Goal: Feedback & Contribution: Leave review/rating

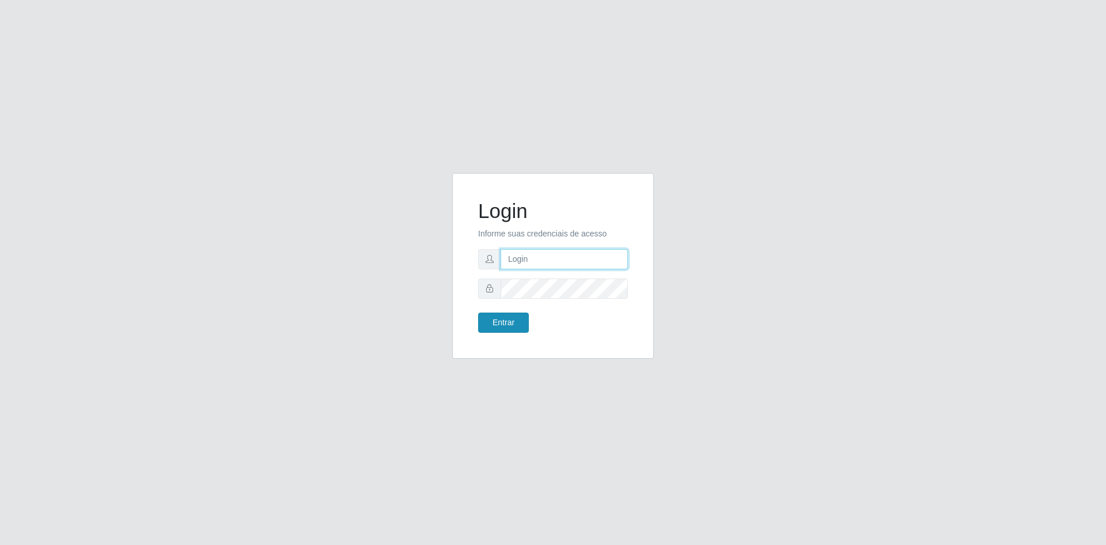
type input "[EMAIL_ADDRESS][DOMAIN_NAME]"
click at [512, 324] on button "Entrar" at bounding box center [503, 322] width 51 height 20
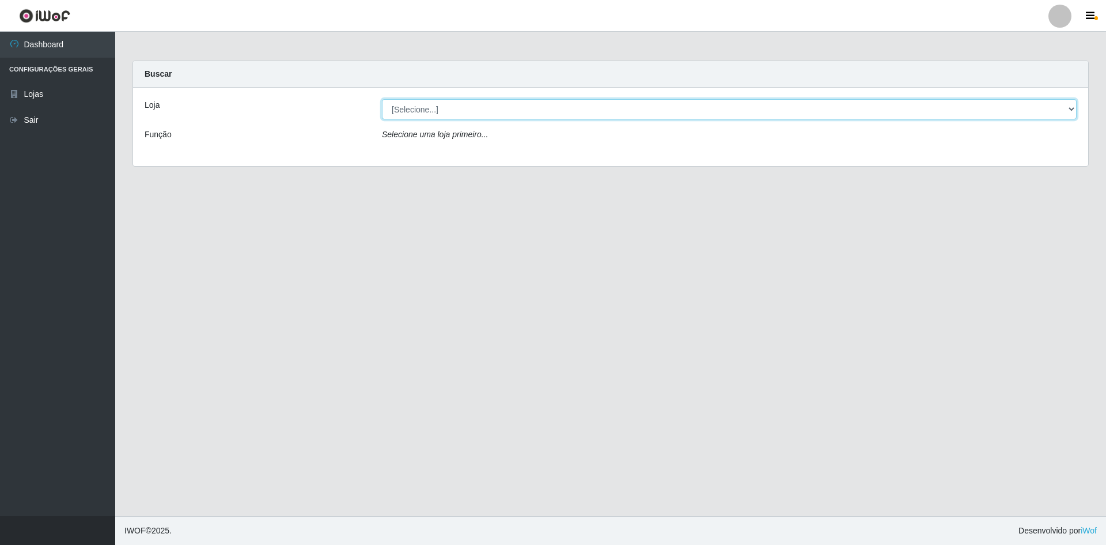
click at [431, 109] on select "[Selecione...] Hiper Queiroz - [GEOGRAPHIC_DATA] [GEOGRAPHIC_DATA] [GEOGRAPHIC_…" at bounding box center [729, 109] width 695 height 20
select select "517"
click at [382, 99] on select "[Selecione...] Hiper Queiroz - [GEOGRAPHIC_DATA] [GEOGRAPHIC_DATA] [GEOGRAPHIC_…" at bounding box center [729, 109] width 695 height 20
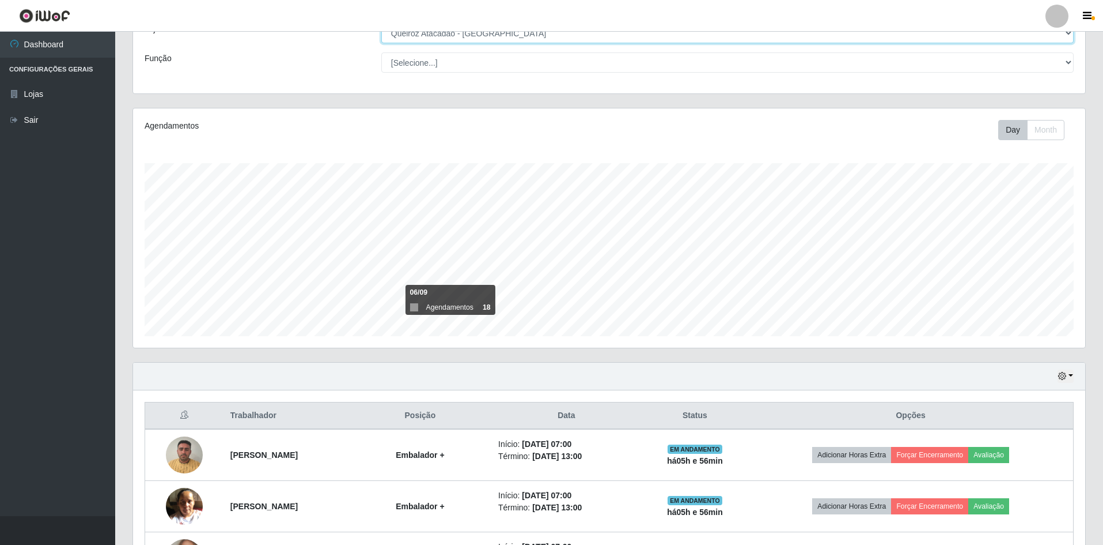
scroll to position [169, 0]
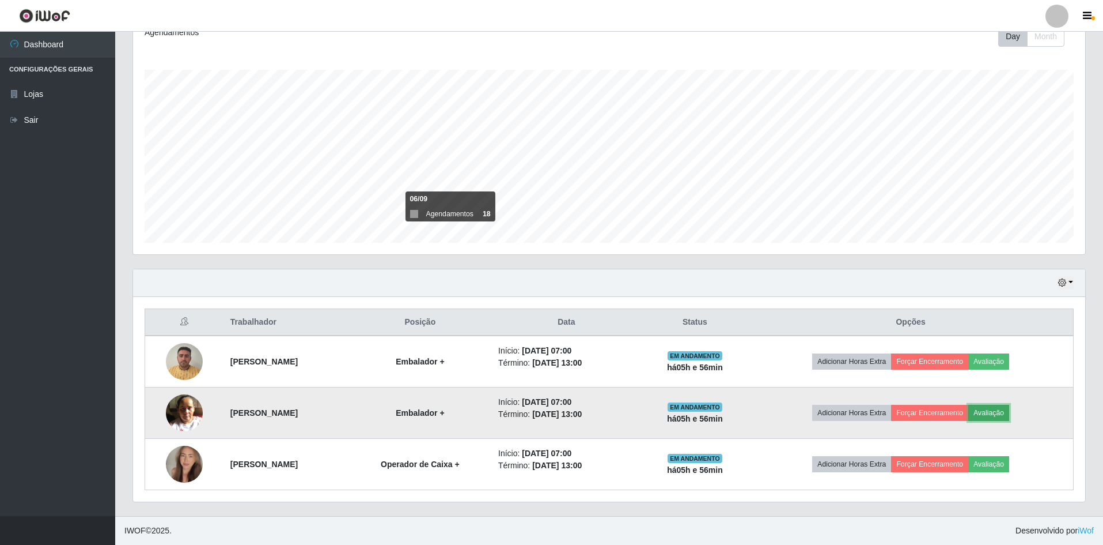
click at [1009, 409] on button "Avaliação" at bounding box center [989, 412] width 41 height 16
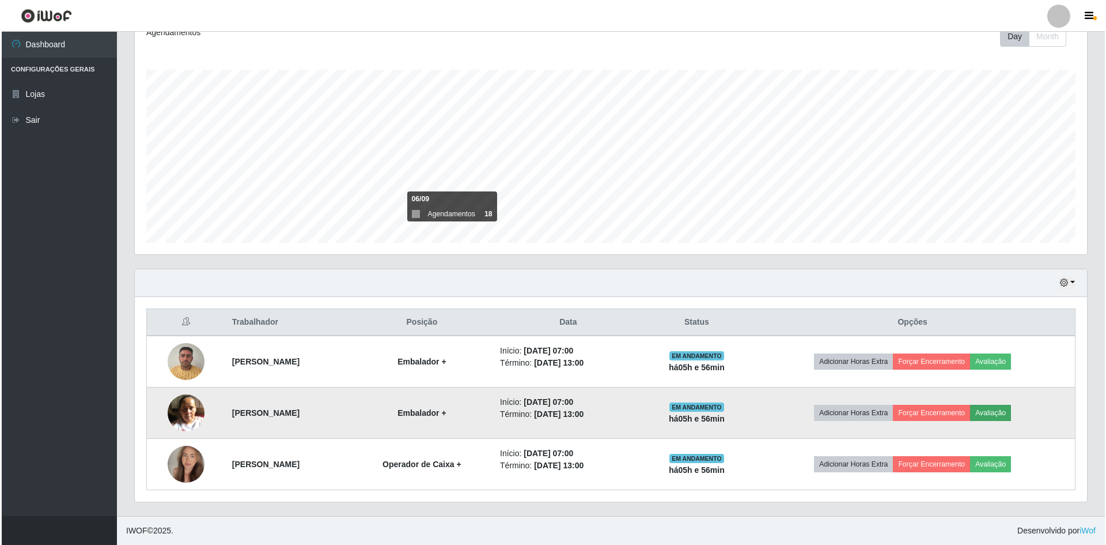
scroll to position [239, 947]
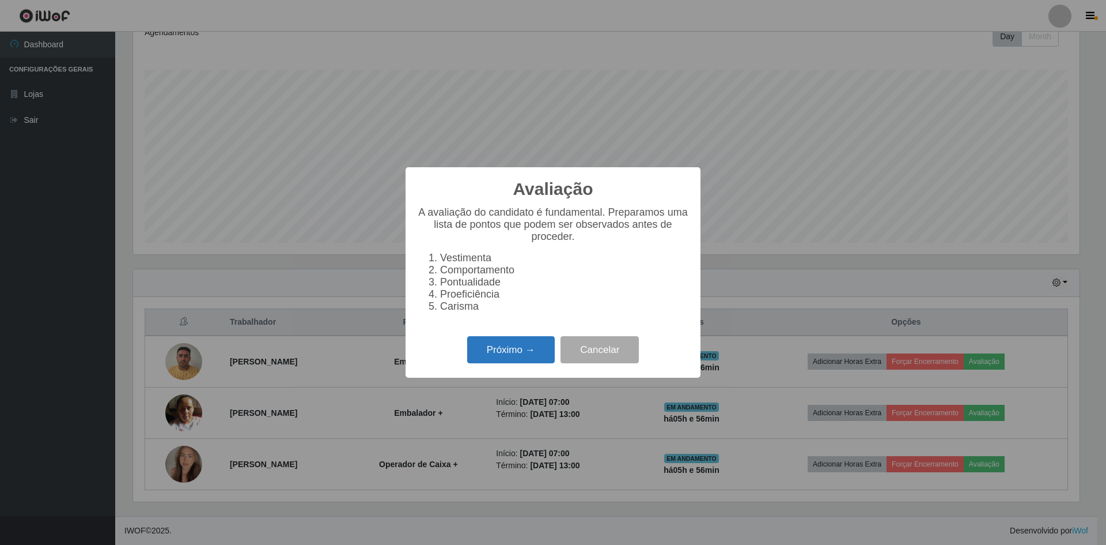
click at [514, 360] on button "Próximo →" at bounding box center [511, 349] width 88 height 27
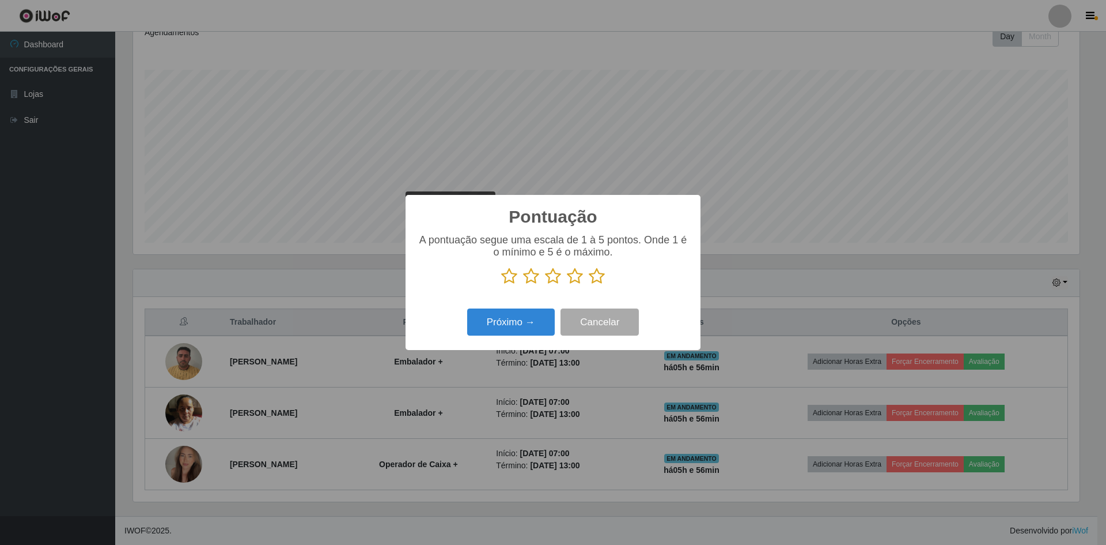
click at [599, 276] on icon at bounding box center [597, 275] width 16 height 17
click at [589, 285] on input "radio" at bounding box center [589, 285] width 0 height 0
click at [501, 330] on button "Próximo →" at bounding box center [511, 321] width 88 height 27
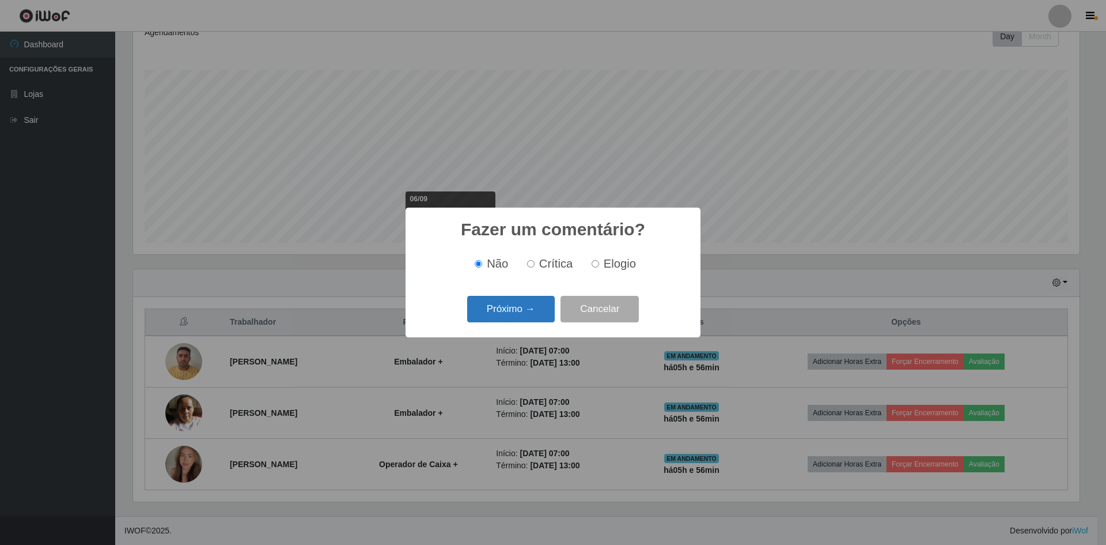
click at [517, 315] on button "Próximo →" at bounding box center [511, 309] width 88 height 27
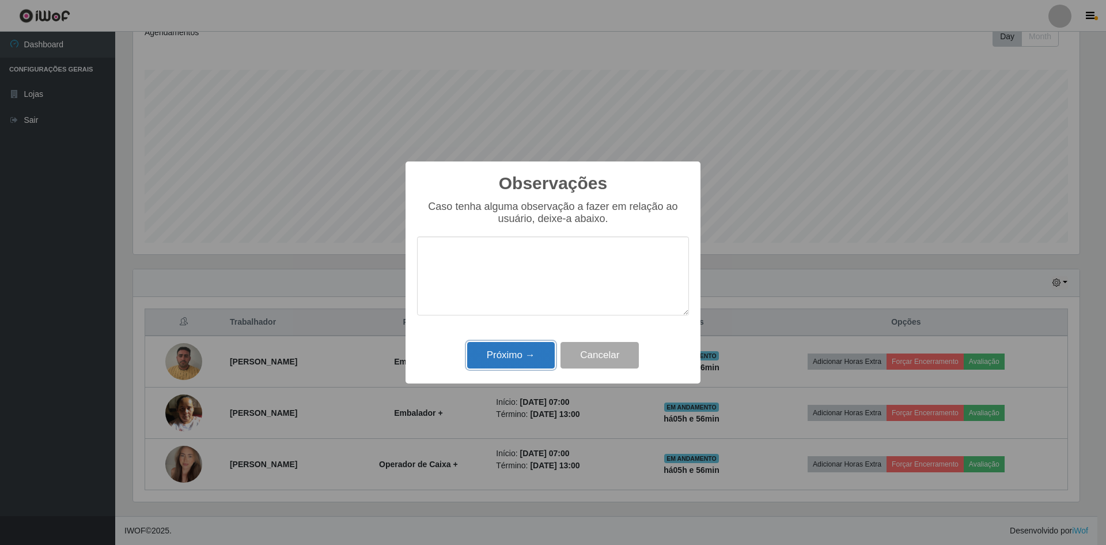
click at [519, 364] on button "Próximo →" at bounding box center [511, 355] width 88 height 27
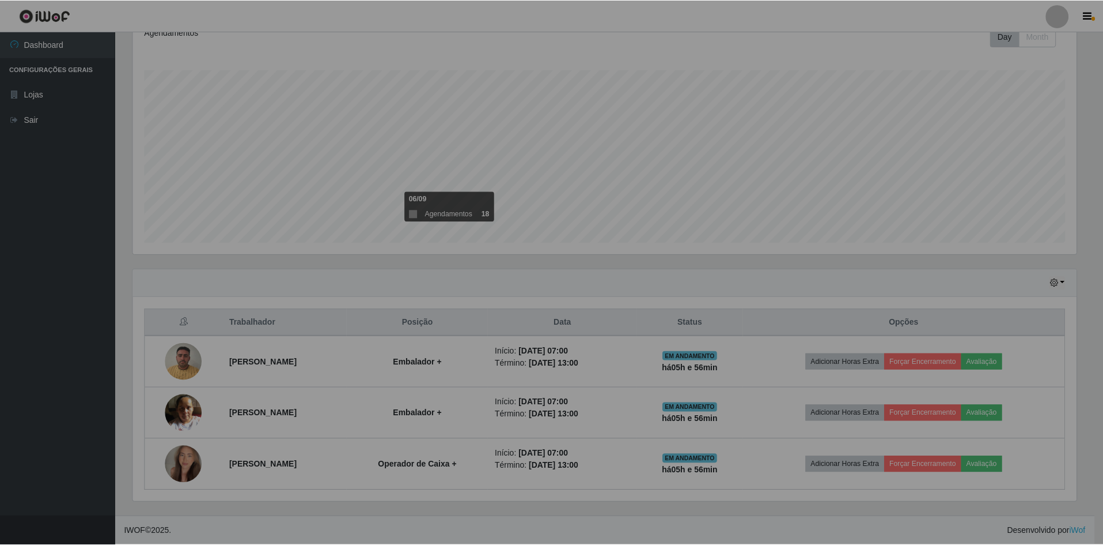
scroll to position [239, 952]
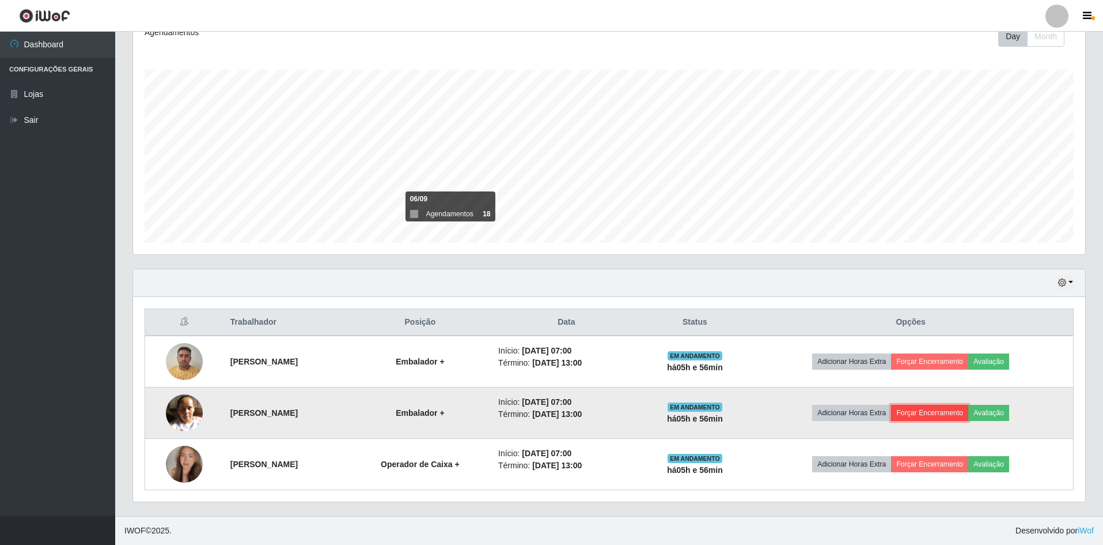
click at [948, 407] on button "Forçar Encerramento" at bounding box center [929, 412] width 77 height 16
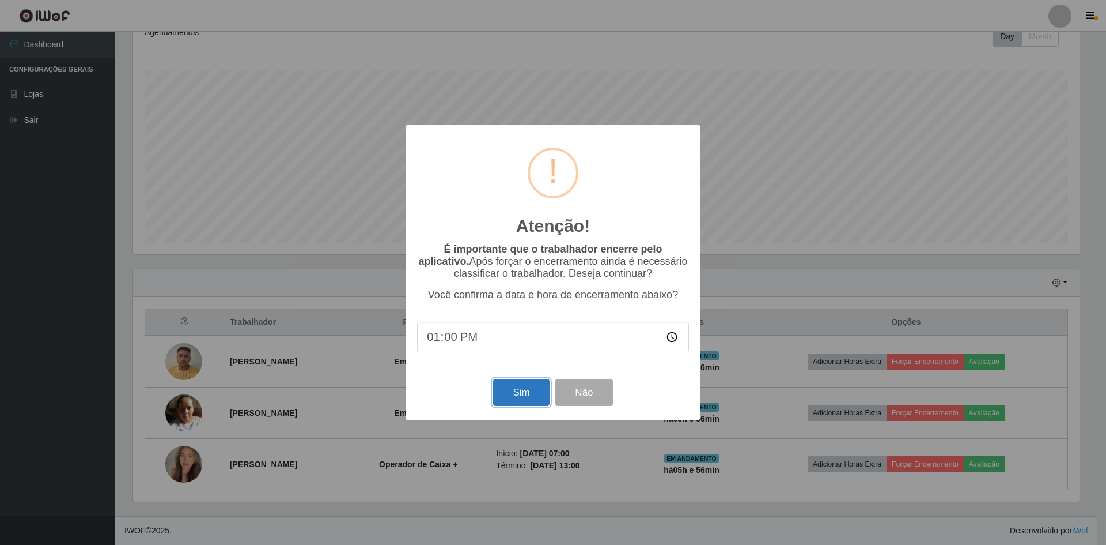
click at [515, 398] on button "Sim" at bounding box center [521, 392] width 56 height 27
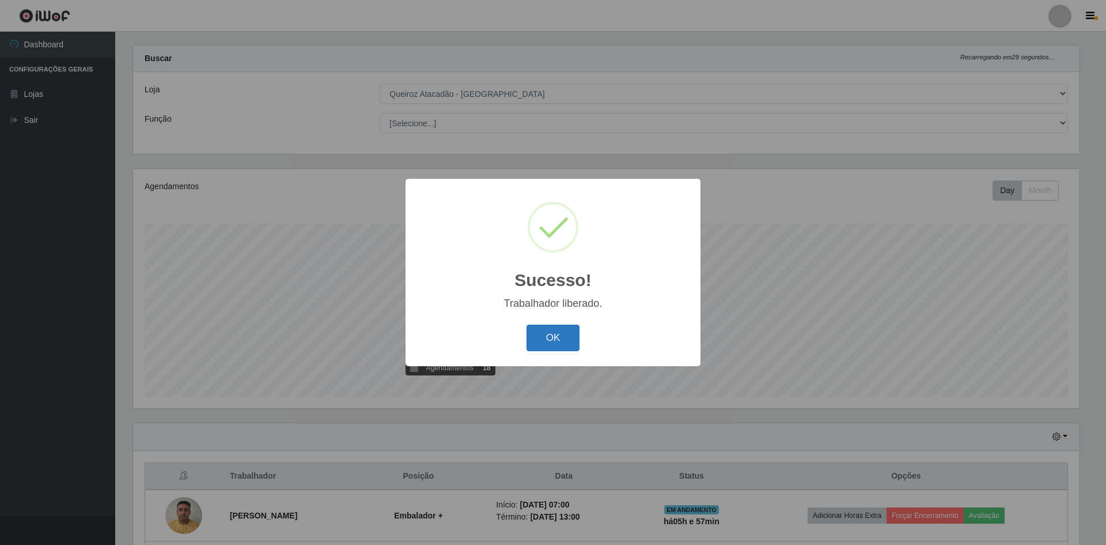
click at [546, 345] on button "OK" at bounding box center [554, 337] width 54 height 27
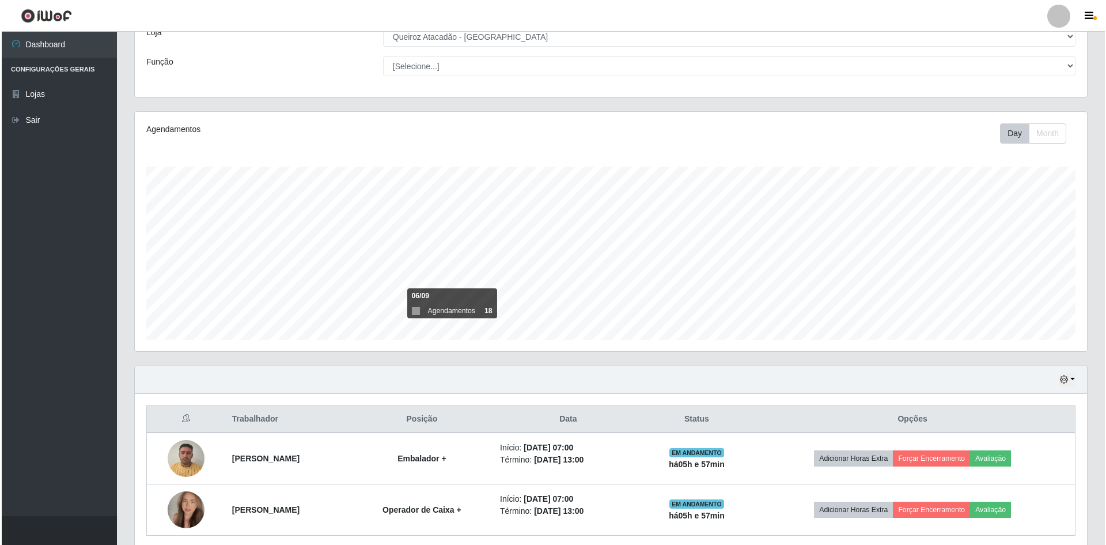
scroll to position [118, 0]
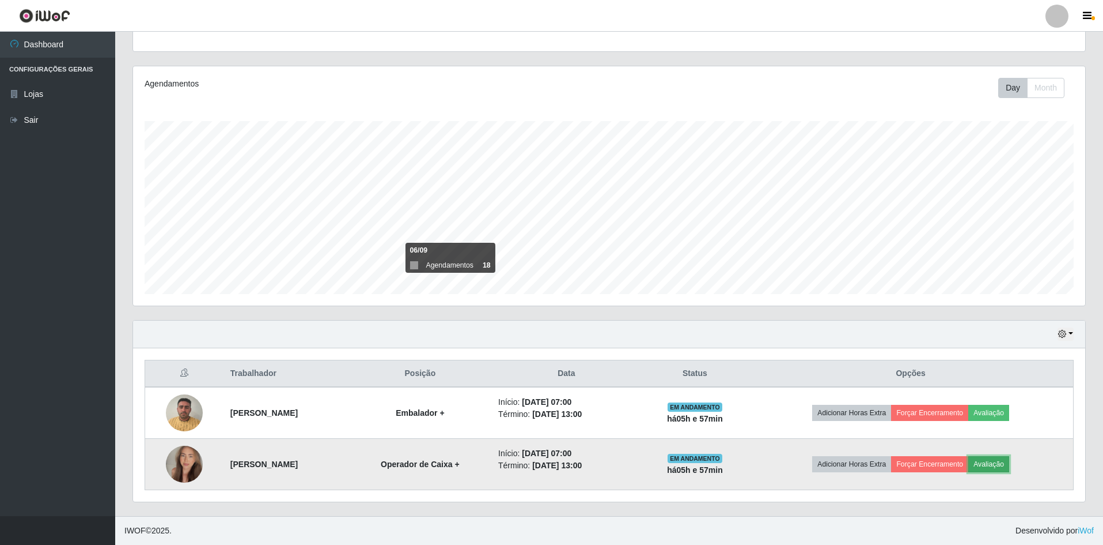
click at [1004, 458] on button "Avaliação" at bounding box center [989, 464] width 41 height 16
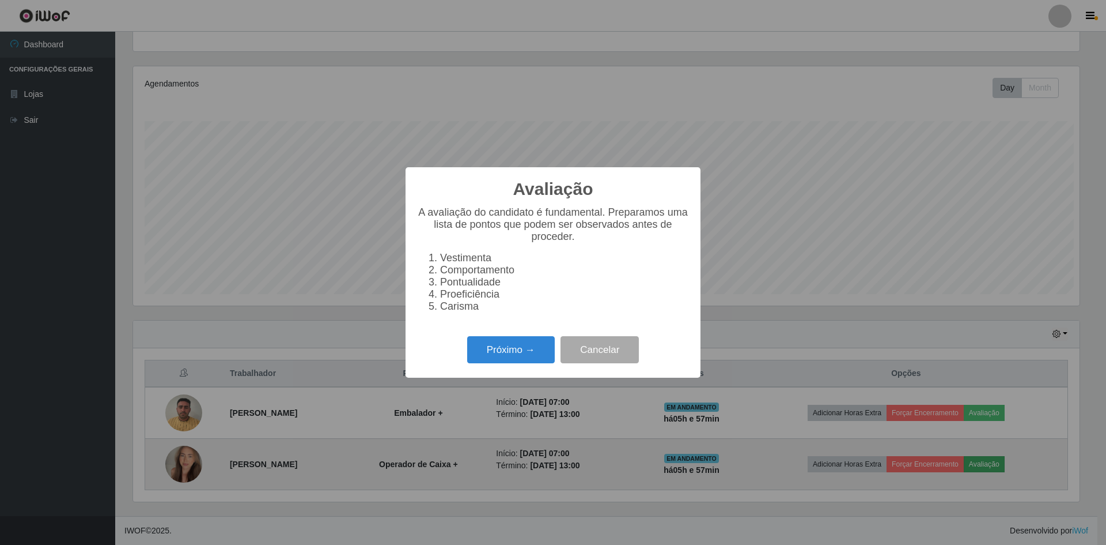
scroll to position [239, 947]
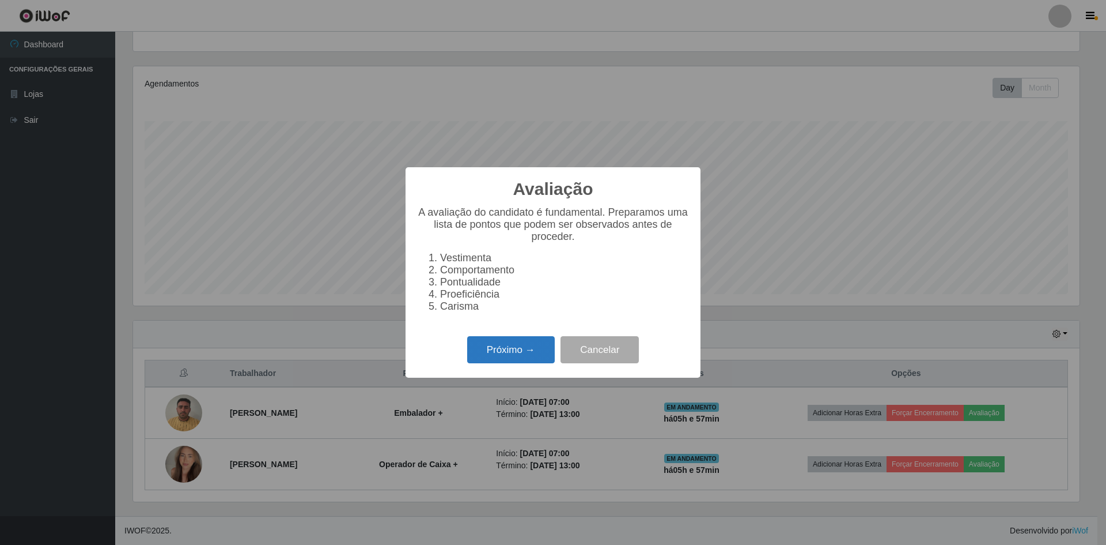
click at [502, 361] on button "Próximo →" at bounding box center [511, 349] width 88 height 27
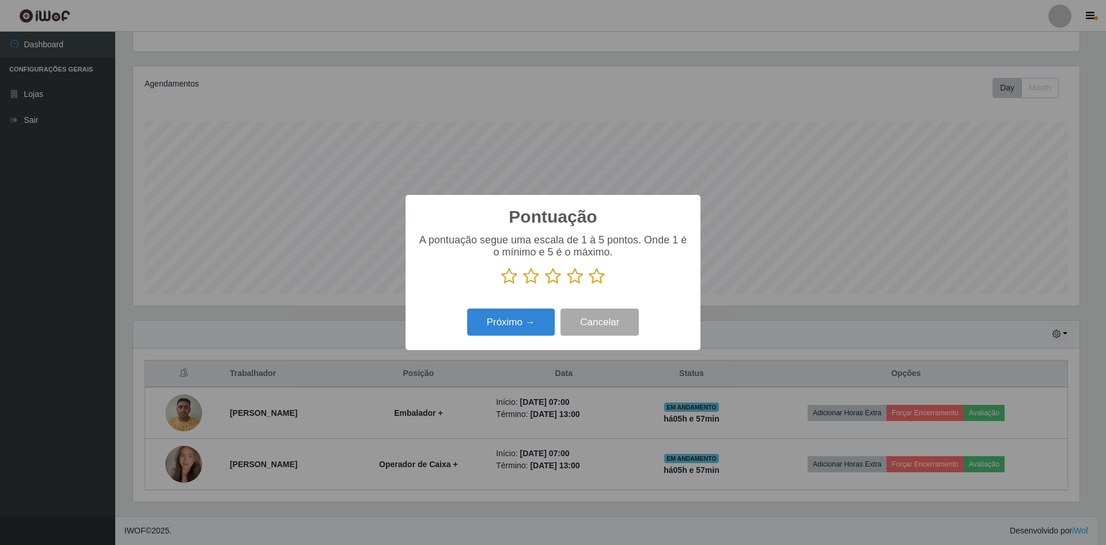
scroll to position [575967, 575259]
click at [591, 275] on icon at bounding box center [597, 275] width 16 height 17
click at [589, 285] on input "radio" at bounding box center [589, 285] width 0 height 0
click at [521, 319] on button "Próximo →" at bounding box center [511, 321] width 88 height 27
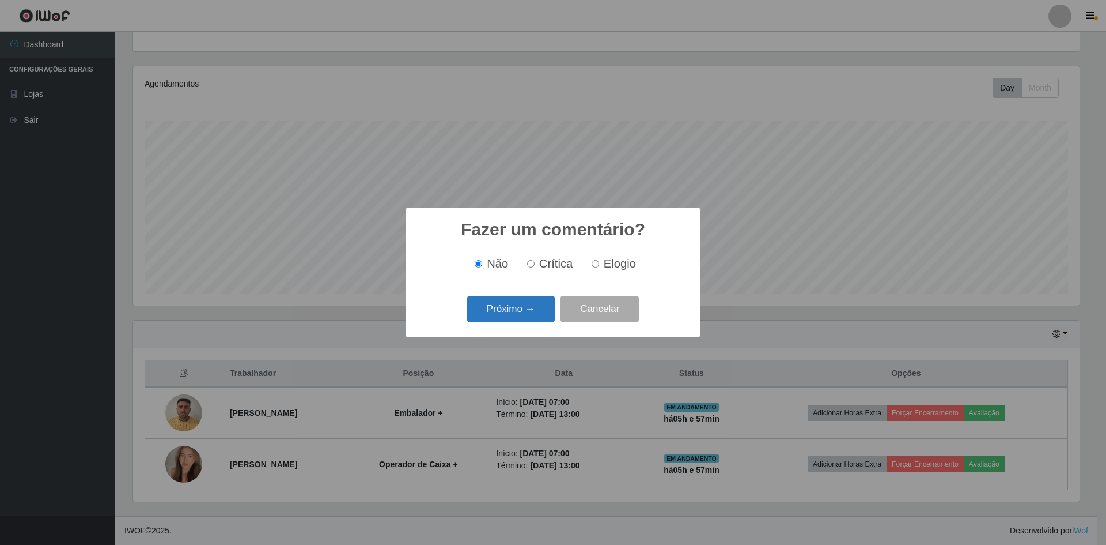
click at [519, 317] on button "Próximo →" at bounding box center [511, 309] width 88 height 27
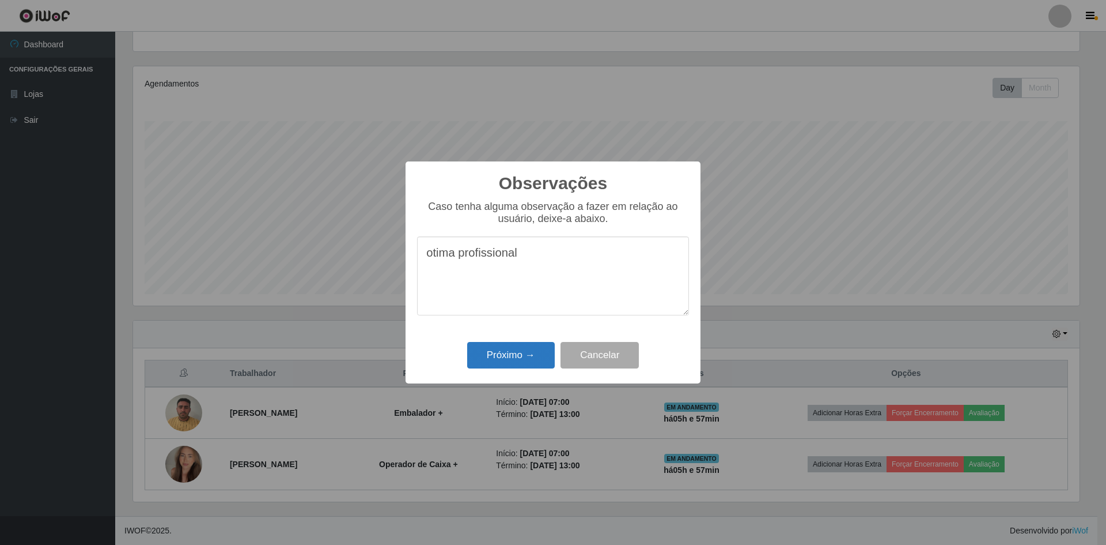
type textarea "otima profissional"
click at [516, 360] on button "Próximo →" at bounding box center [511, 355] width 88 height 27
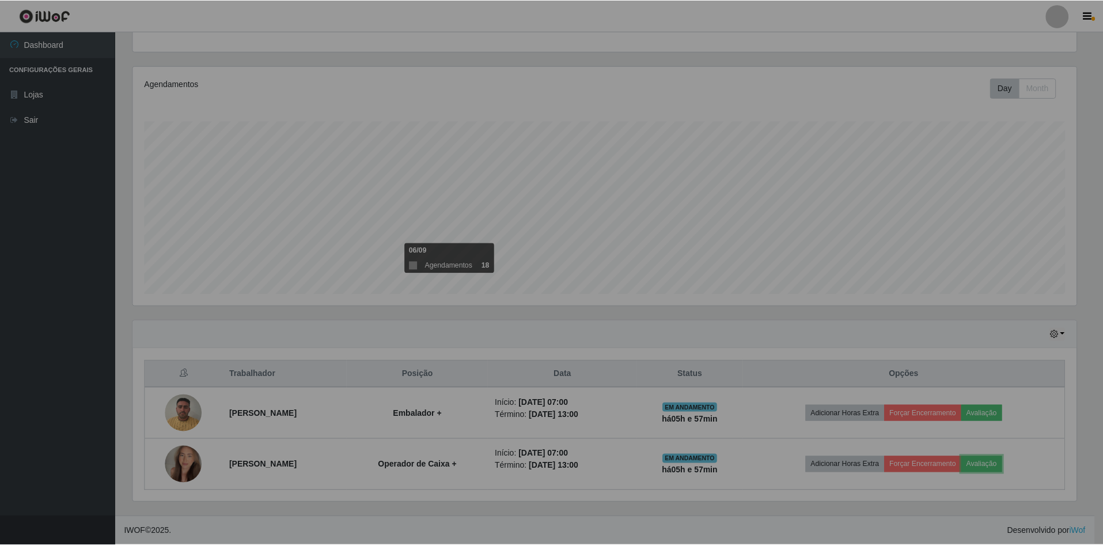
scroll to position [239, 952]
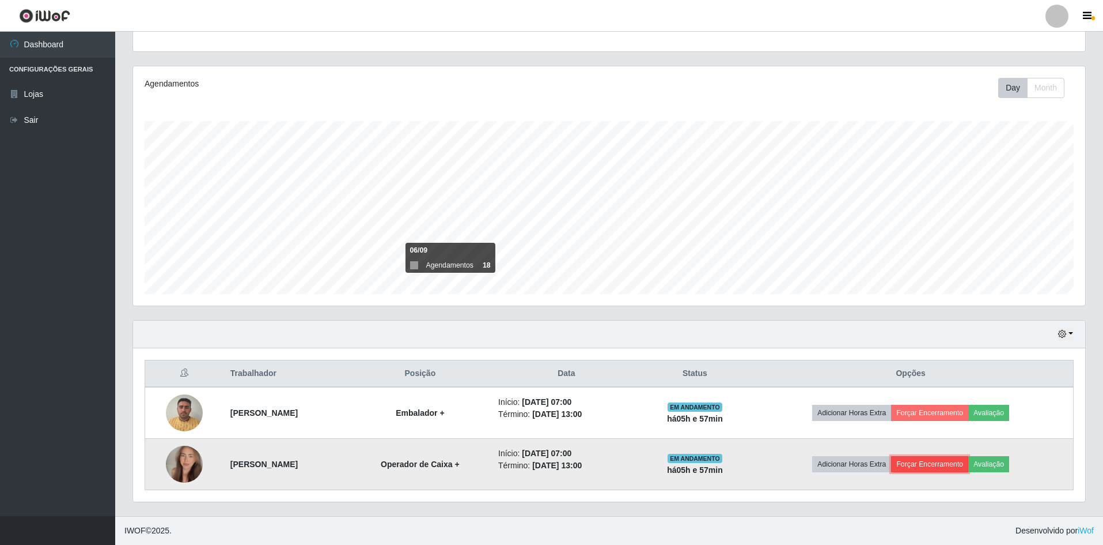
click at [943, 465] on button "Forçar Encerramento" at bounding box center [929, 464] width 77 height 16
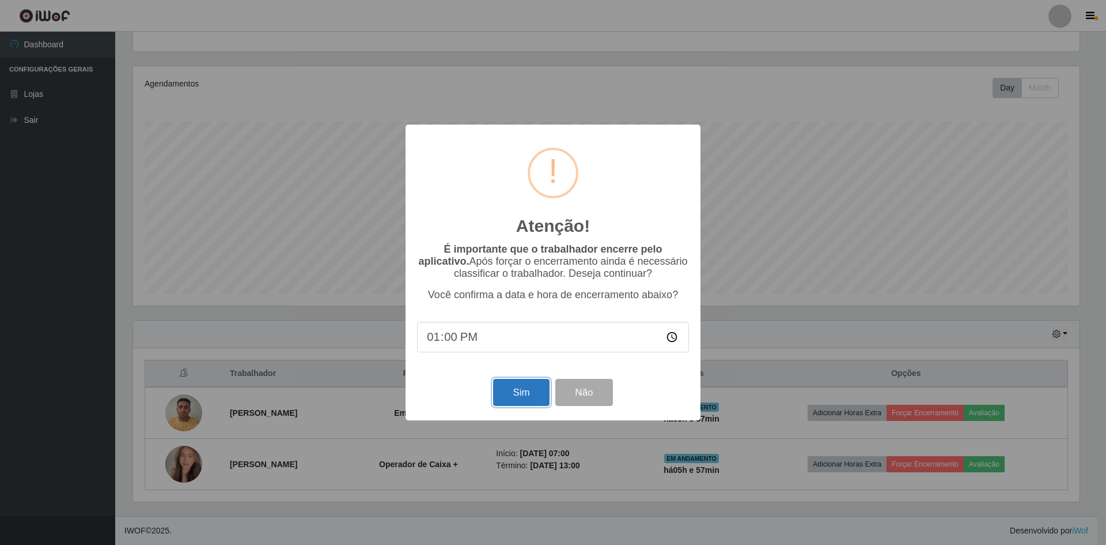
click at [535, 398] on button "Sim" at bounding box center [521, 392] width 56 height 27
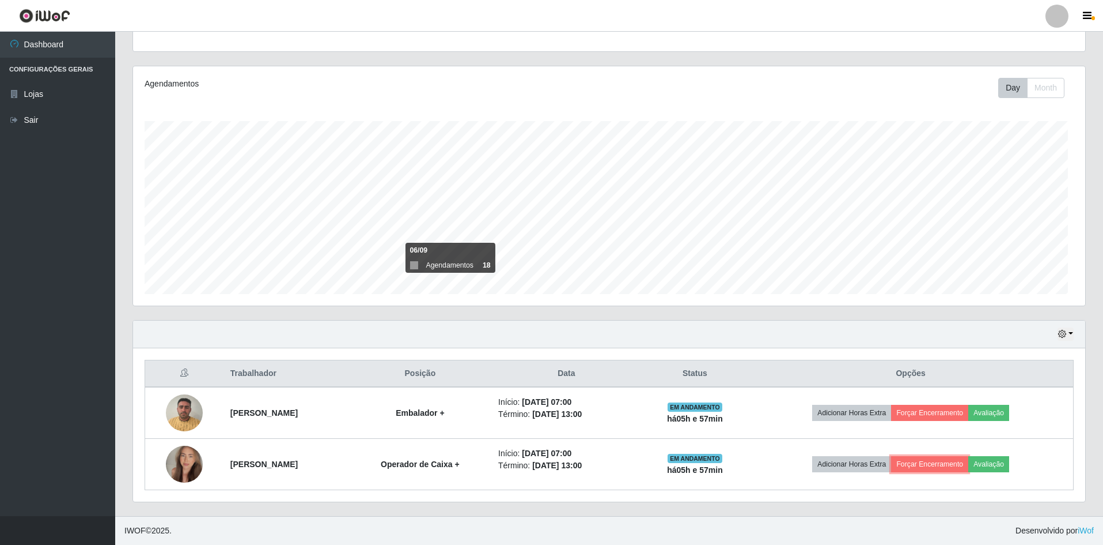
scroll to position [0, 0]
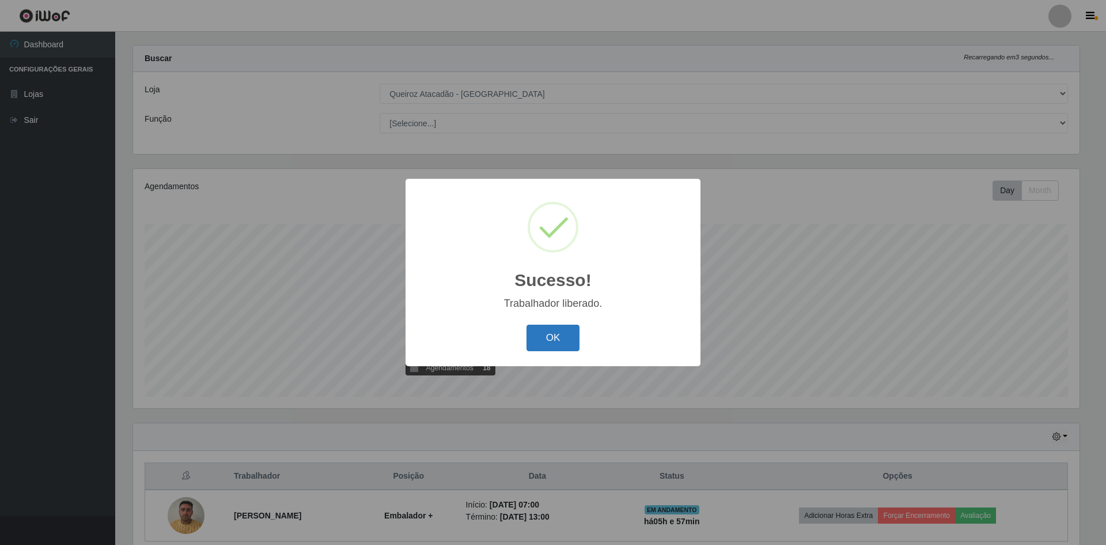
click at [564, 344] on button "OK" at bounding box center [554, 337] width 54 height 27
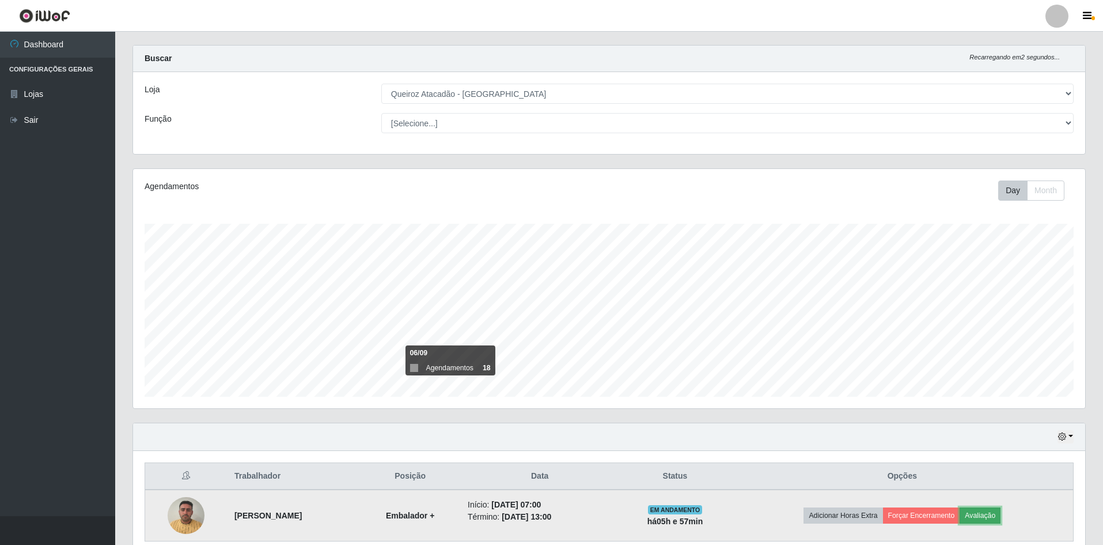
click at [995, 515] on button "Avaliação" at bounding box center [980, 515] width 41 height 16
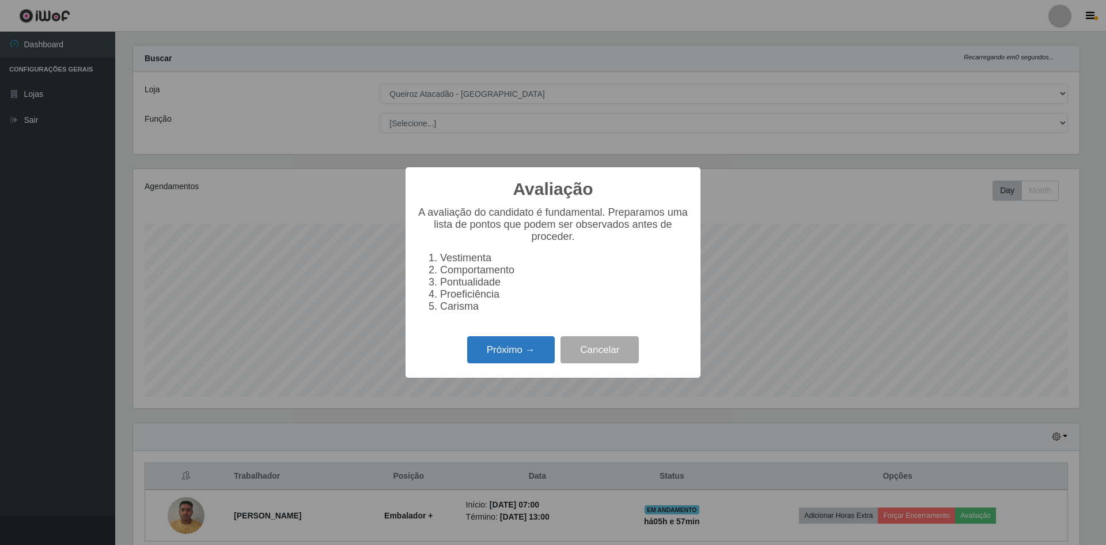
click at [535, 354] on button "Próximo →" at bounding box center [511, 349] width 88 height 27
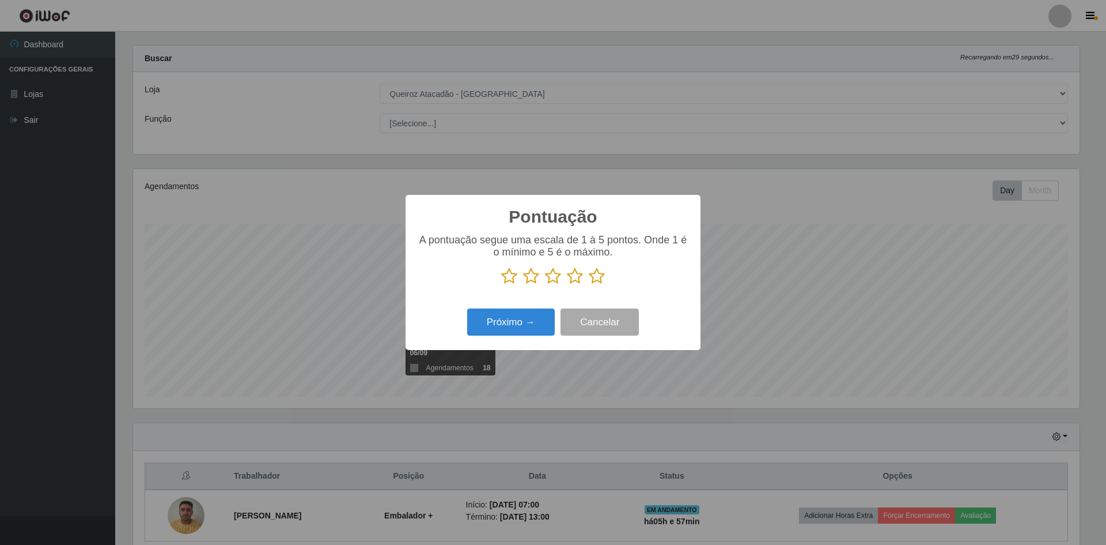
click at [511, 281] on icon at bounding box center [509, 275] width 16 height 17
click at [501, 285] on input "radio" at bounding box center [501, 285] width 0 height 0
click at [528, 330] on button "Próximo →" at bounding box center [511, 321] width 88 height 27
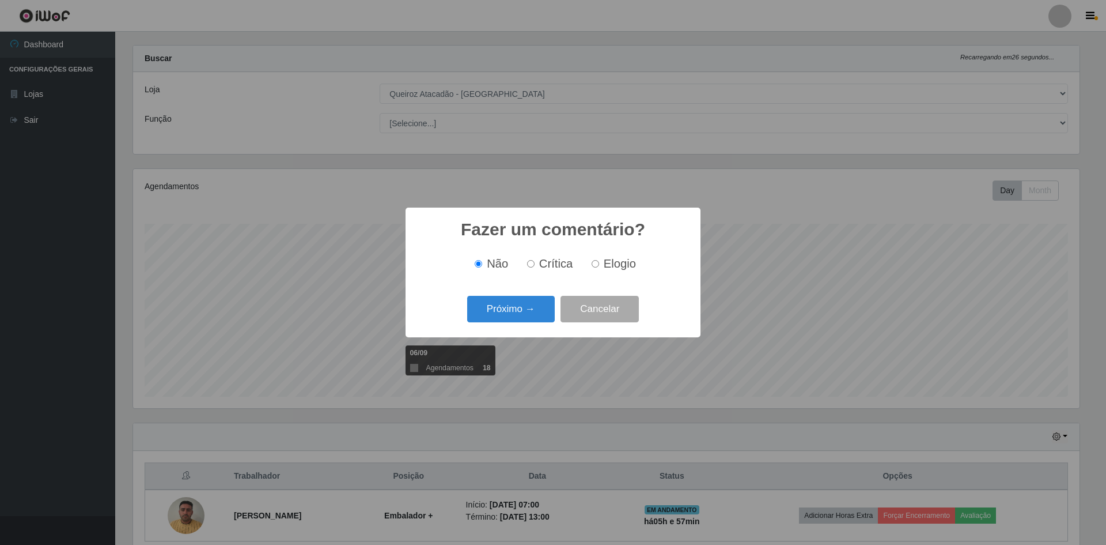
click at [531, 263] on input "Crítica" at bounding box center [530, 263] width 7 height 7
radio input "true"
click at [514, 307] on button "Próximo →" at bounding box center [511, 309] width 88 height 27
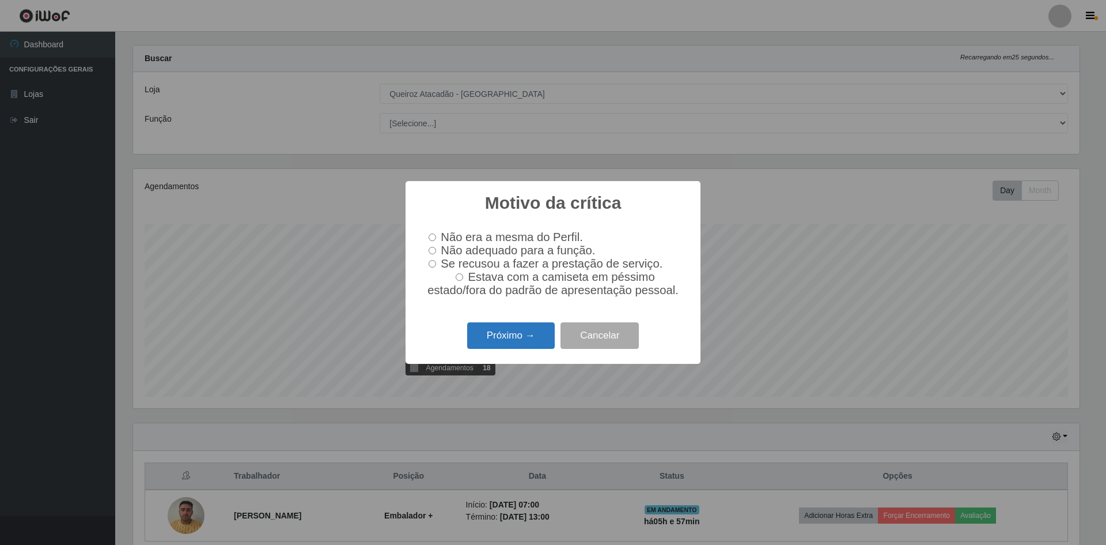
click at [516, 345] on button "Próximo →" at bounding box center [511, 335] width 88 height 27
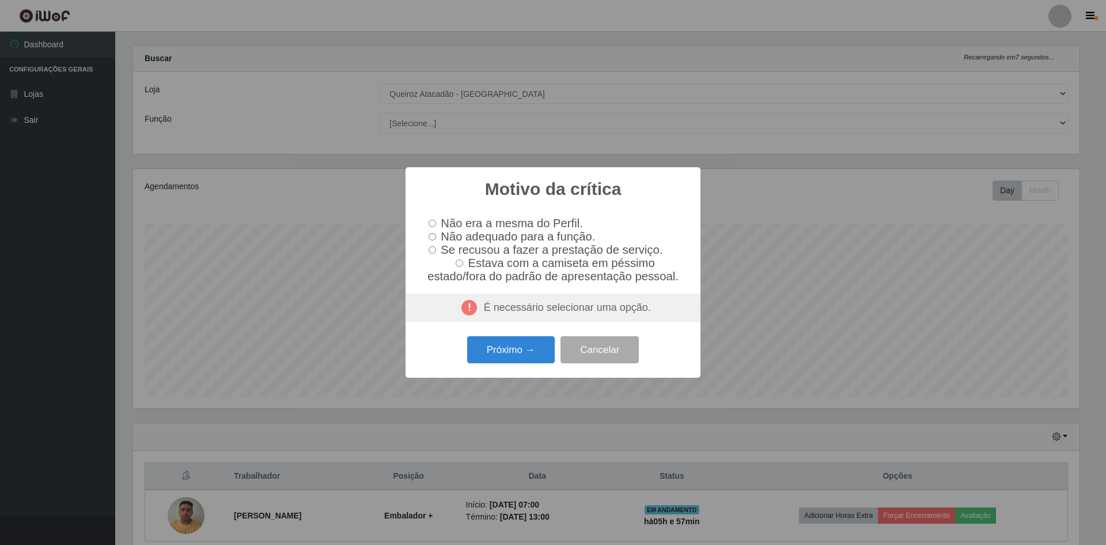
drag, startPoint x: 434, startPoint y: 237, endPoint x: 436, endPoint y: 251, distance: 13.9
click at [434, 237] on input "Não adequado para a função." at bounding box center [432, 236] width 7 height 7
radio input "true"
click at [513, 357] on button "Próximo →" at bounding box center [511, 349] width 88 height 27
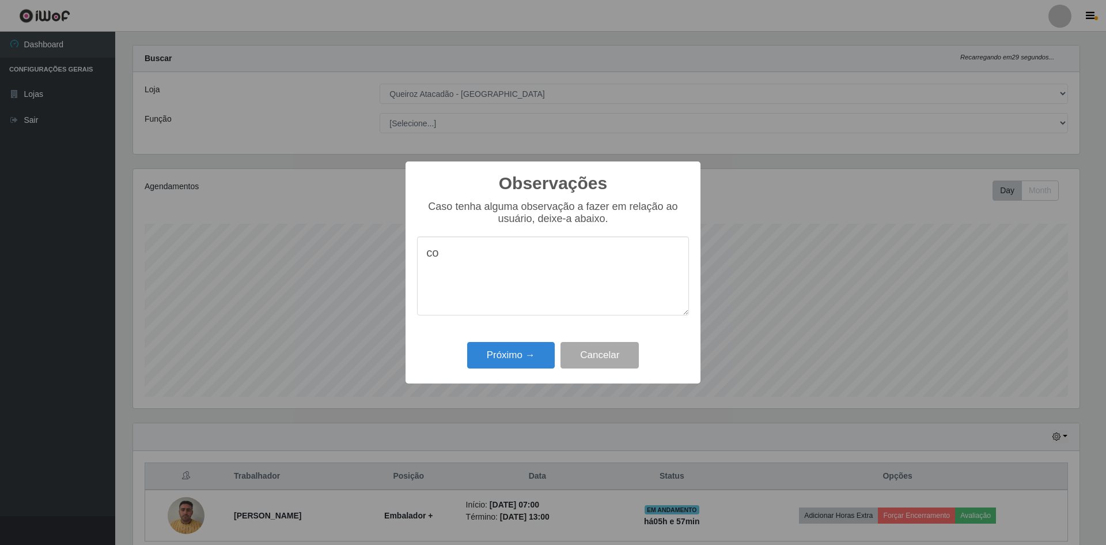
type textarea "c"
type textarea "profissional conversa demais, so chega atrasado"
click at [524, 356] on button "Próximo →" at bounding box center [511, 355] width 88 height 27
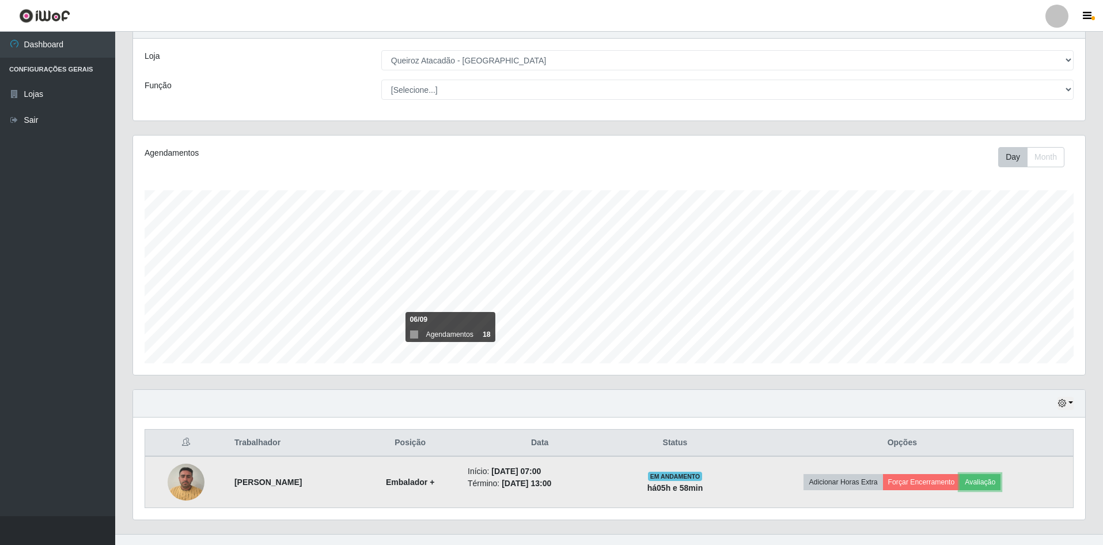
scroll to position [67, 0]
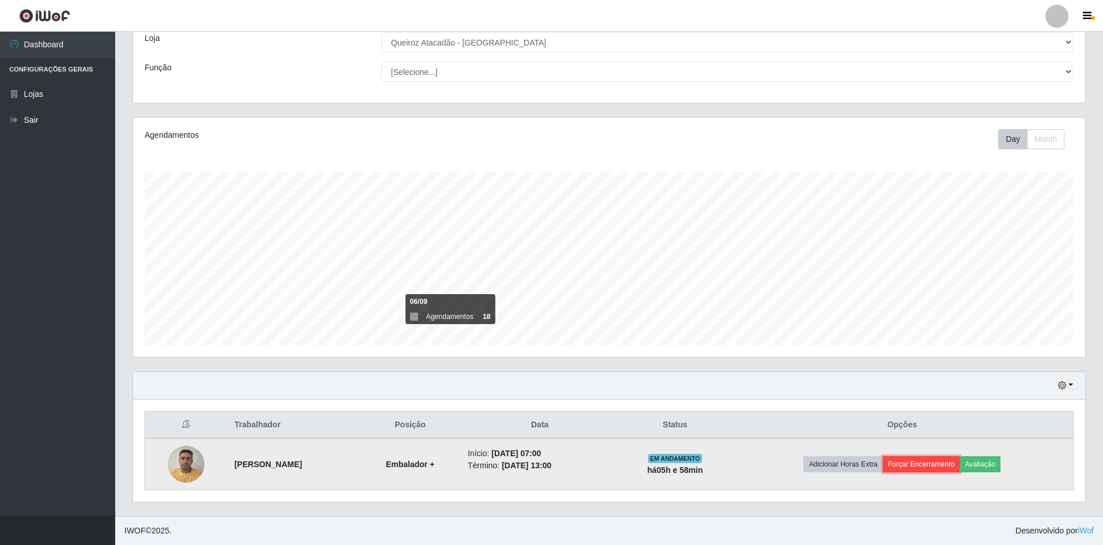
click at [931, 466] on button "Forçar Encerramento" at bounding box center [921, 464] width 77 height 16
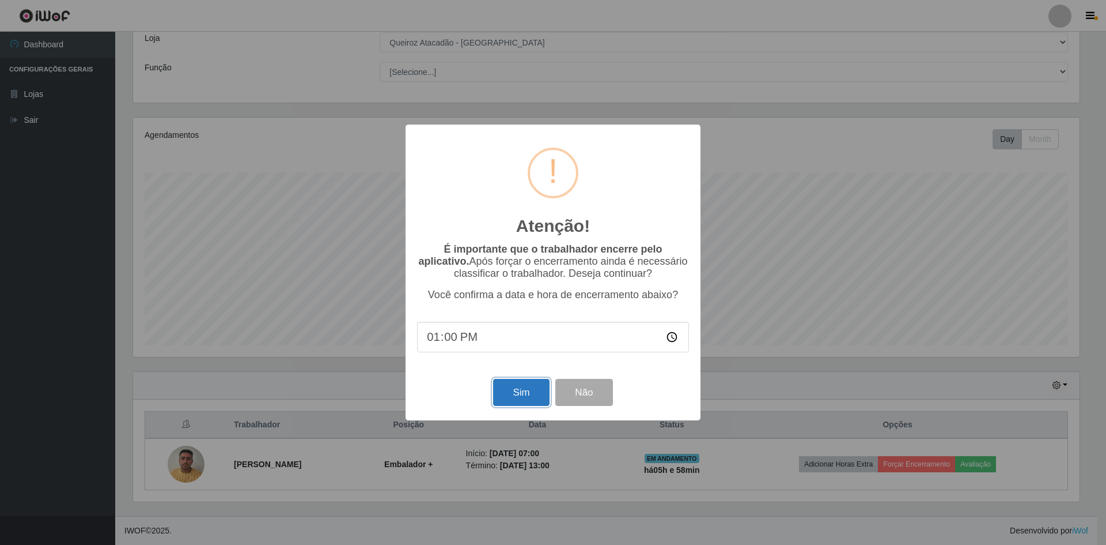
click at [513, 396] on button "Sim" at bounding box center [521, 392] width 56 height 27
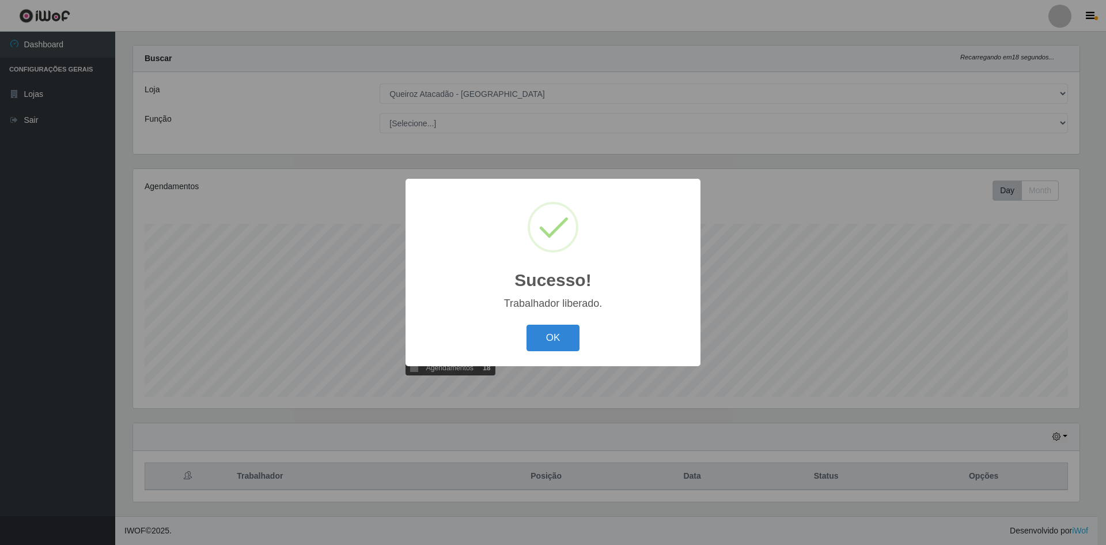
click at [582, 337] on div "OK Cancel" at bounding box center [553, 337] width 272 height 33
click at [557, 345] on button "OK" at bounding box center [554, 337] width 54 height 27
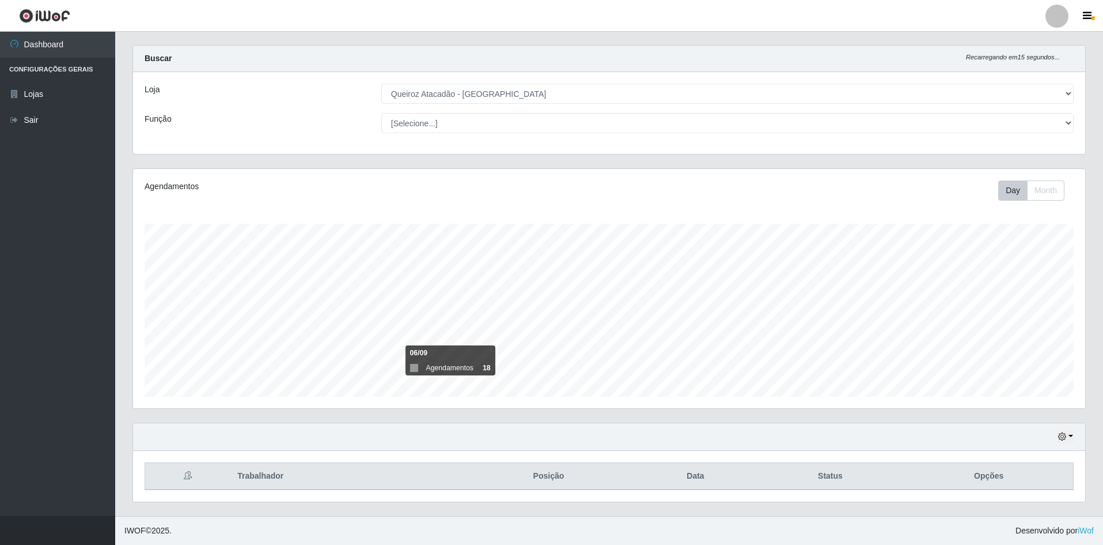
scroll to position [0, 0]
